Goal: Book appointment/travel/reservation

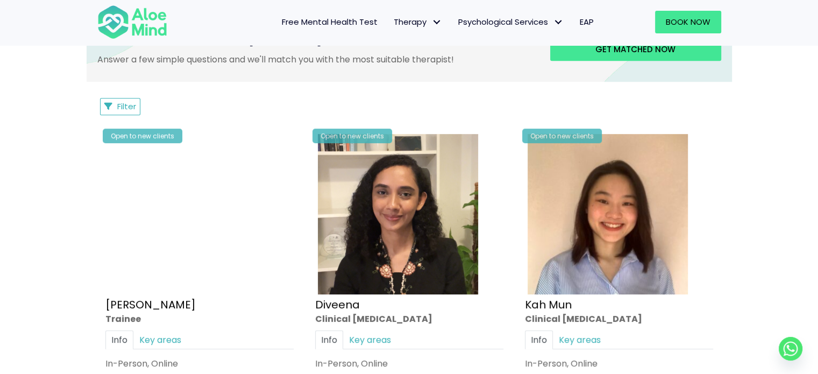
scroll to position [484, 0]
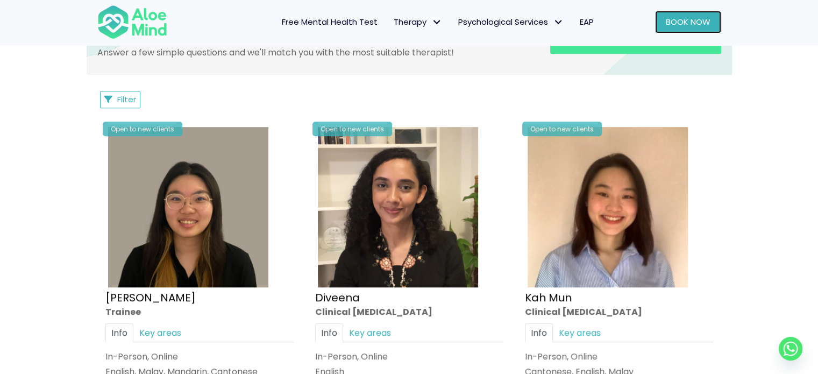
click at [657, 22] on link "Book Now" at bounding box center [688, 22] width 66 height 23
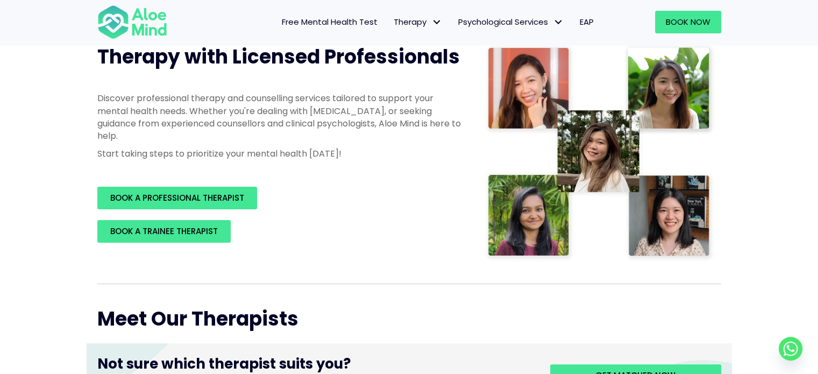
scroll to position [54, 0]
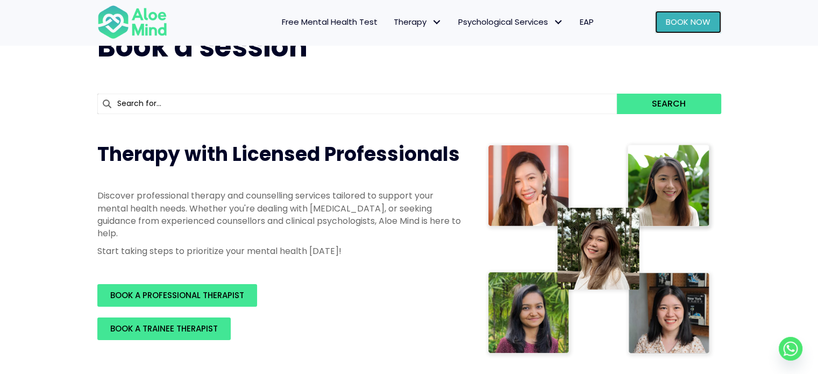
click at [678, 17] on span "Book Now" at bounding box center [688, 21] width 45 height 11
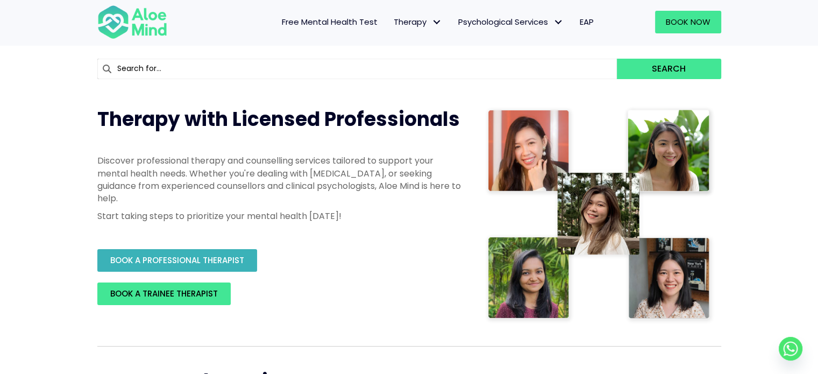
scroll to position [108, 0]
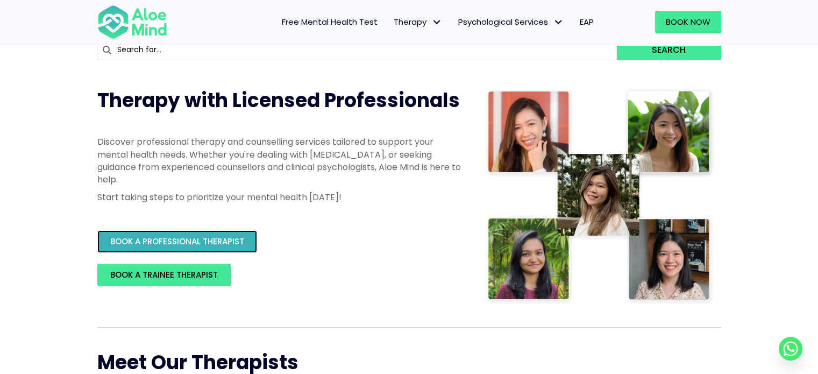
click at [226, 241] on span "BOOK A PROFESSIONAL THERAPIST" at bounding box center [177, 241] width 134 height 11
